Goal: Communication & Community: Connect with others

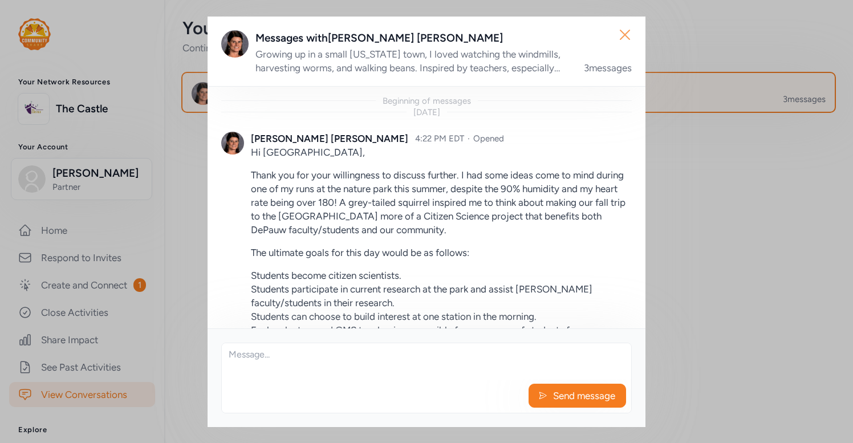
click at [623, 29] on icon "button" at bounding box center [625, 35] width 18 height 18
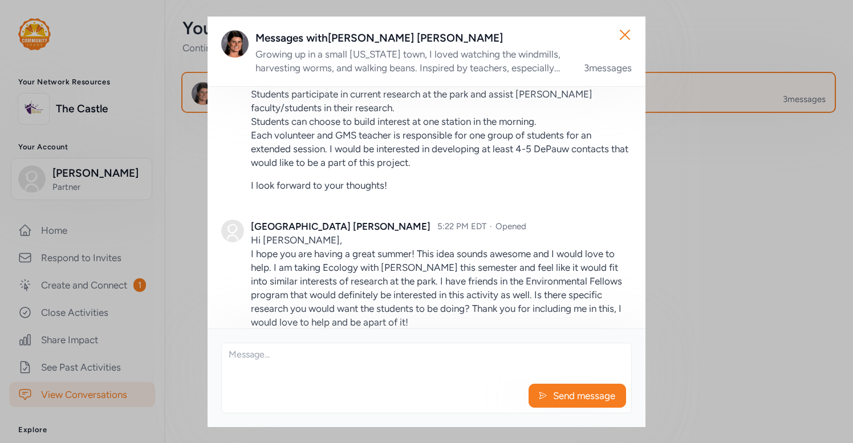
scroll to position [309, 0]
